Goal: Transaction & Acquisition: Purchase product/service

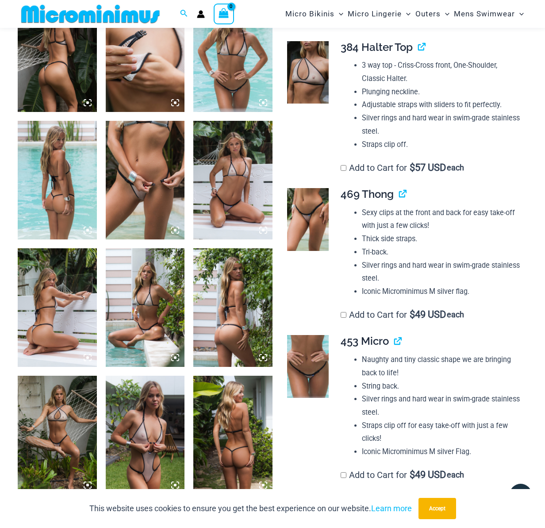
scroll to position [257, 0]
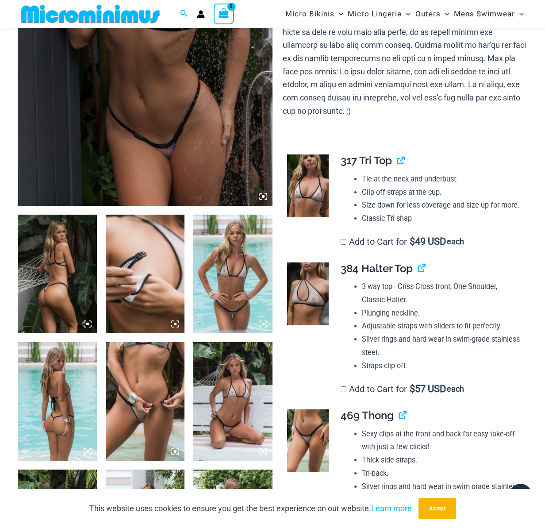
click at [104, 147] on img at bounding box center [145, 14] width 255 height 382
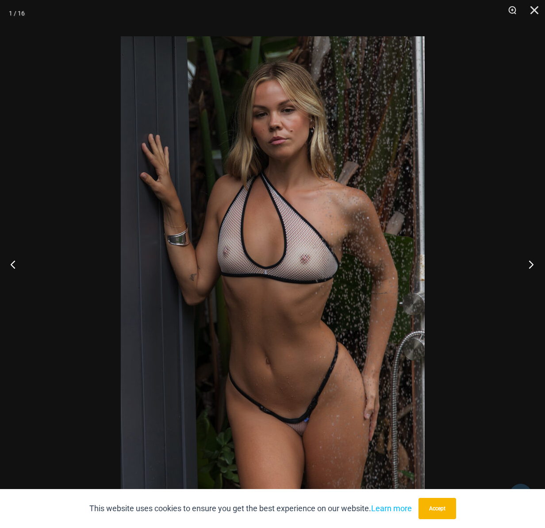
click at [530, 261] on button "Next" at bounding box center [528, 264] width 33 height 44
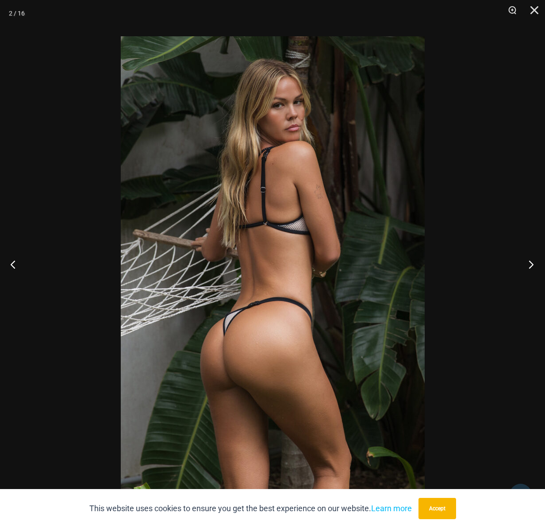
click at [530, 261] on button "Next" at bounding box center [528, 264] width 33 height 44
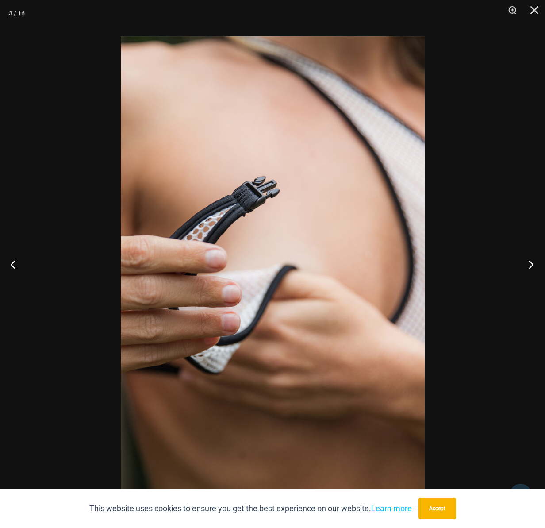
click at [530, 261] on button "Next" at bounding box center [528, 264] width 33 height 44
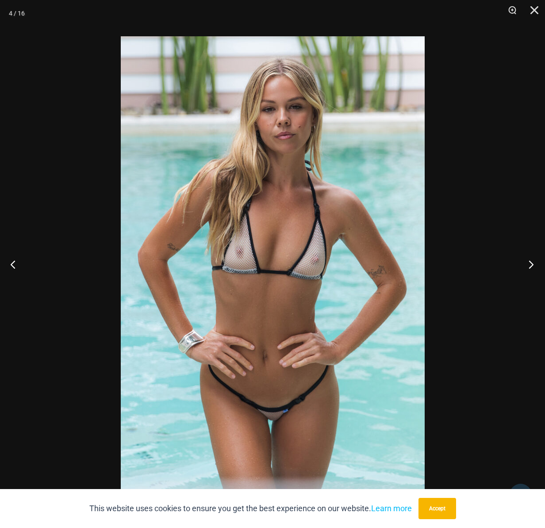
click at [530, 261] on button "Next" at bounding box center [528, 264] width 33 height 44
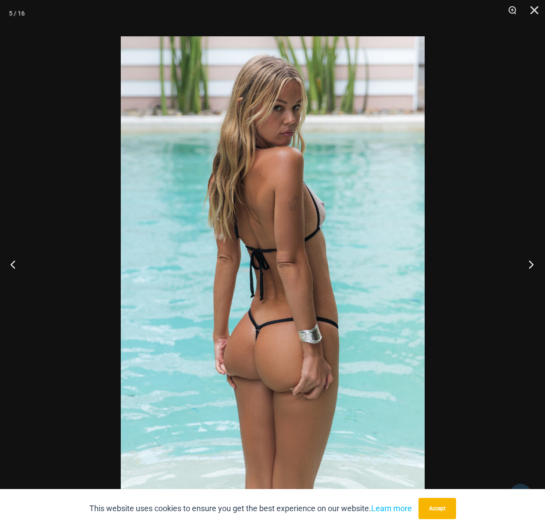
click at [530, 261] on button "Next" at bounding box center [528, 264] width 33 height 44
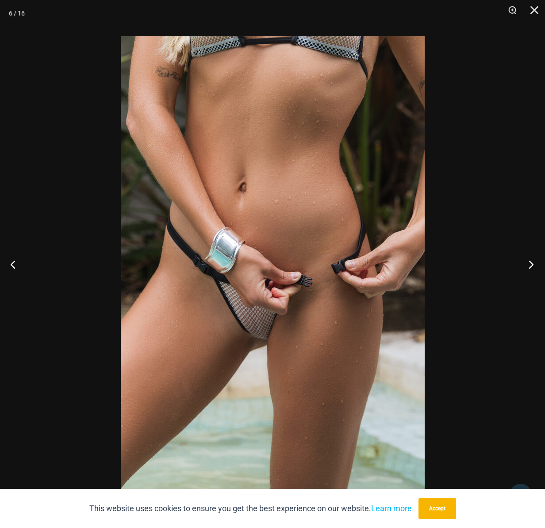
click at [530, 261] on button "Next" at bounding box center [528, 264] width 33 height 44
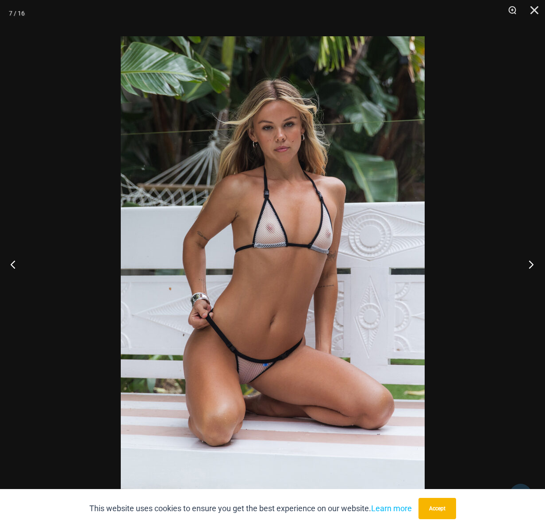
click at [530, 261] on button "Next" at bounding box center [528, 264] width 33 height 44
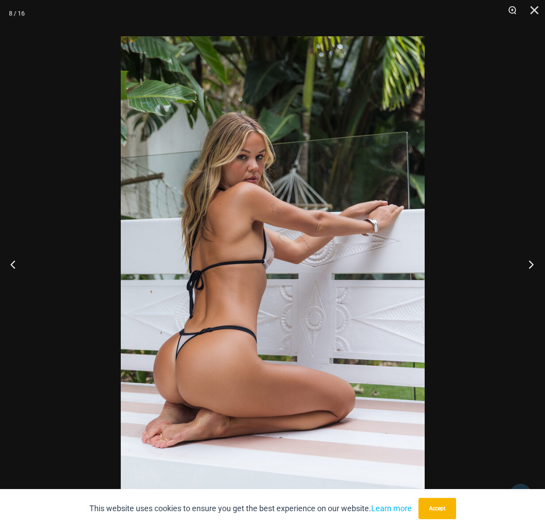
click at [530, 261] on button "Next" at bounding box center [528, 264] width 33 height 44
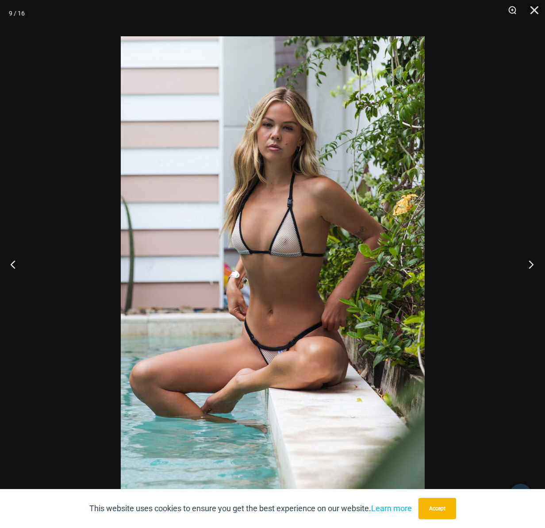
click at [530, 261] on button "Next" at bounding box center [528, 264] width 33 height 44
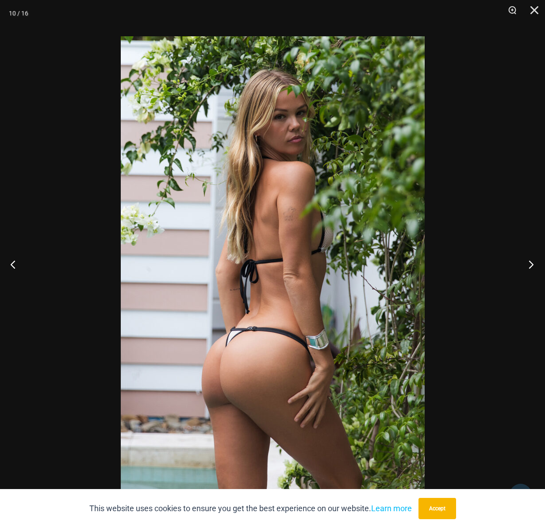
click at [530, 261] on button "Next" at bounding box center [528, 264] width 33 height 44
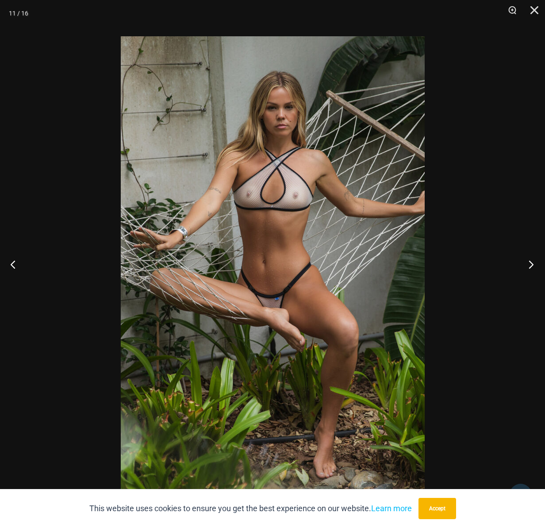
click at [530, 261] on button "Next" at bounding box center [528, 264] width 33 height 44
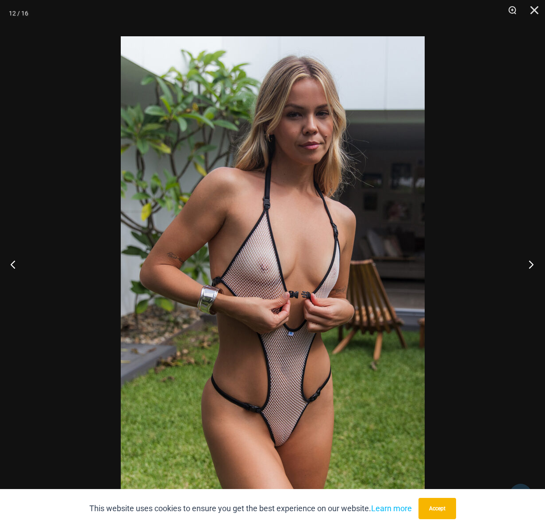
click at [525, 258] on button "Next" at bounding box center [528, 264] width 33 height 44
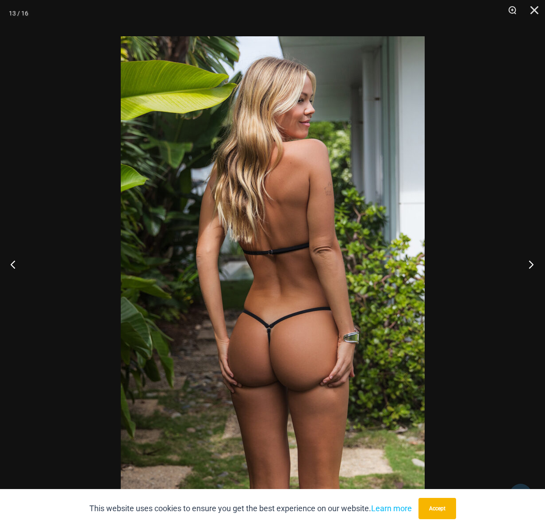
click at [525, 258] on button "Next" at bounding box center [528, 264] width 33 height 44
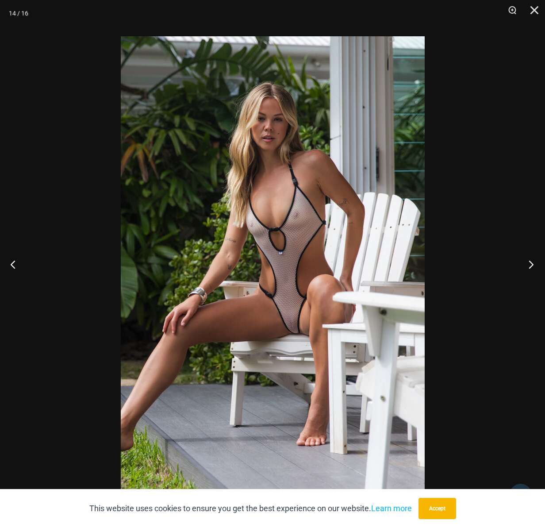
click at [524, 258] on button "Next" at bounding box center [528, 264] width 33 height 44
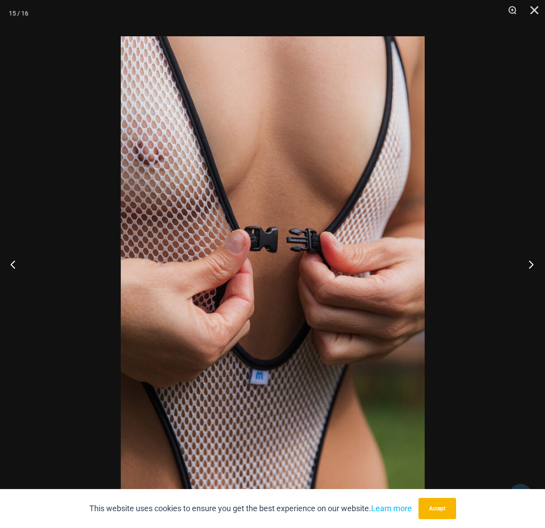
click at [524, 258] on button "Next" at bounding box center [528, 264] width 33 height 44
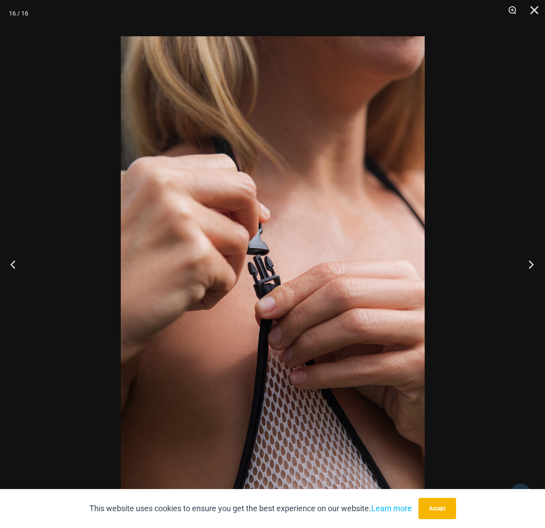
click at [524, 258] on button "Next" at bounding box center [528, 264] width 33 height 44
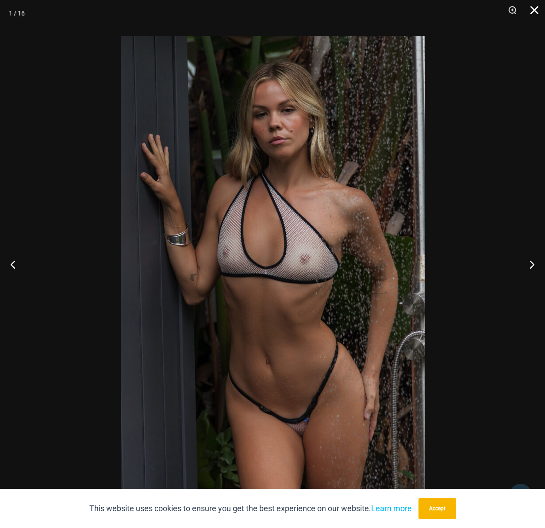
click at [540, 10] on button "Close" at bounding box center [532, 13] width 22 height 27
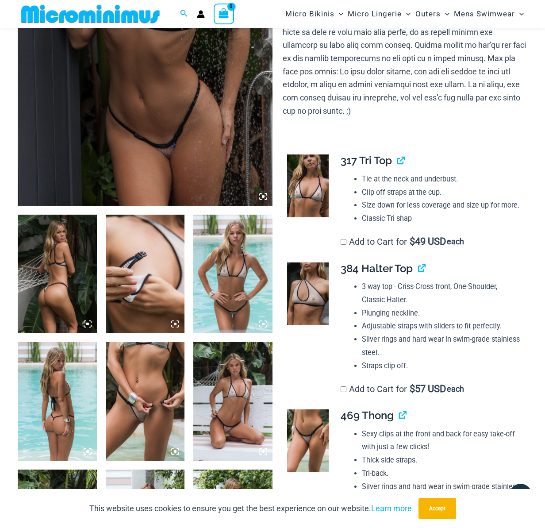
click at [308, 187] on img at bounding box center [308, 185] width 42 height 63
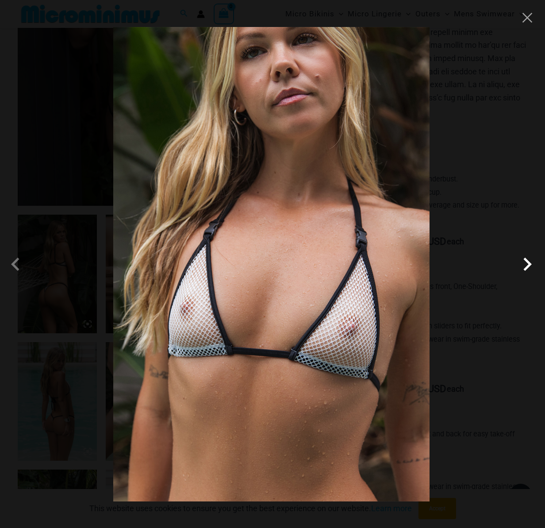
click at [525, 266] on span at bounding box center [527, 264] width 27 height 27
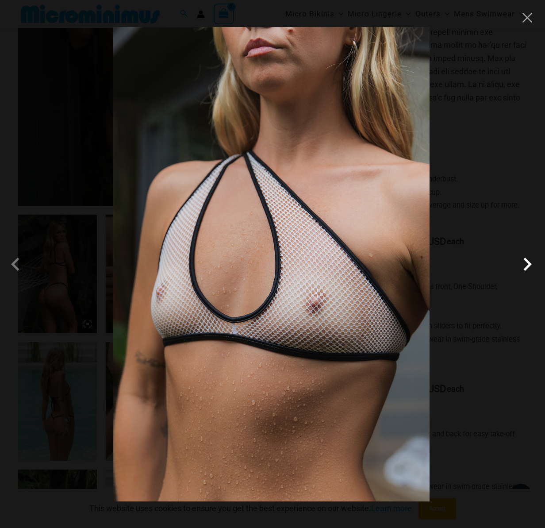
click at [525, 266] on span at bounding box center [527, 264] width 27 height 27
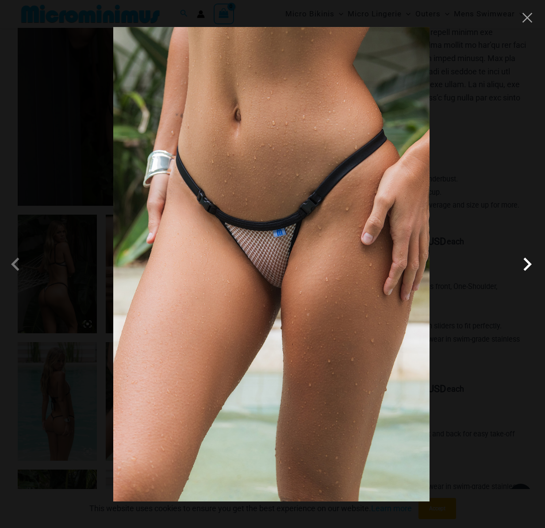
click at [524, 265] on span at bounding box center [527, 264] width 27 height 27
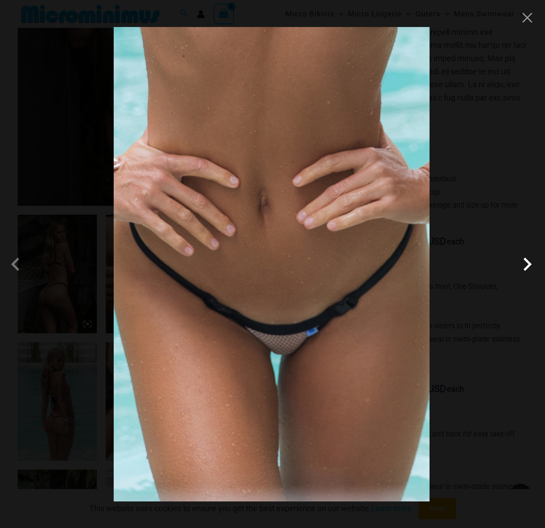
click at [524, 265] on span at bounding box center [527, 264] width 27 height 27
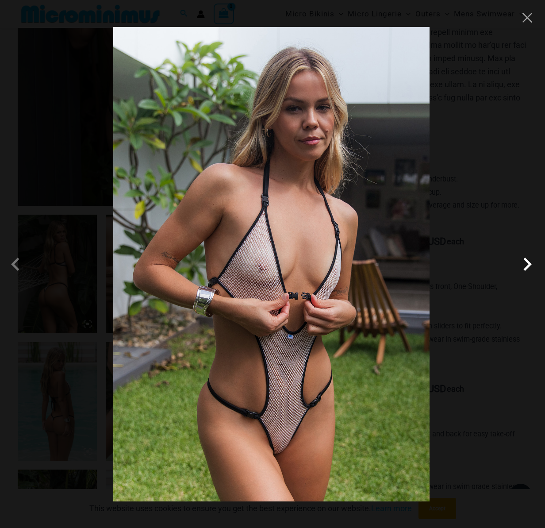
click at [523, 265] on span at bounding box center [527, 264] width 27 height 27
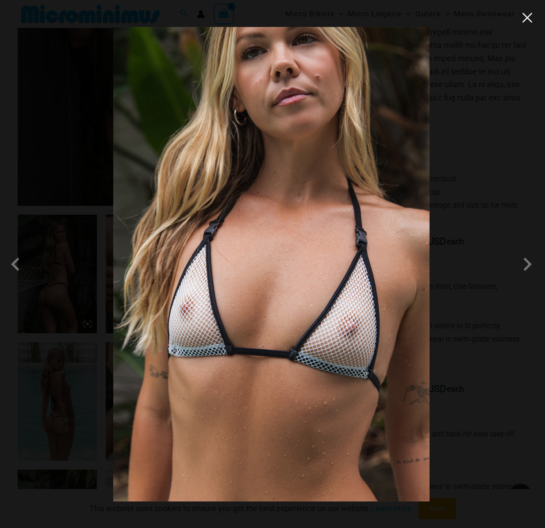
click at [529, 19] on button "Close" at bounding box center [527, 17] width 13 height 13
